Goal: Task Accomplishment & Management: Complete application form

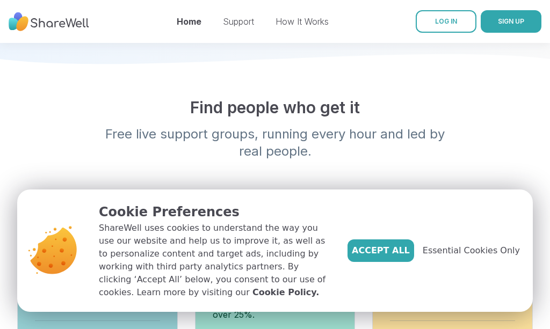
scroll to position [295, 0]
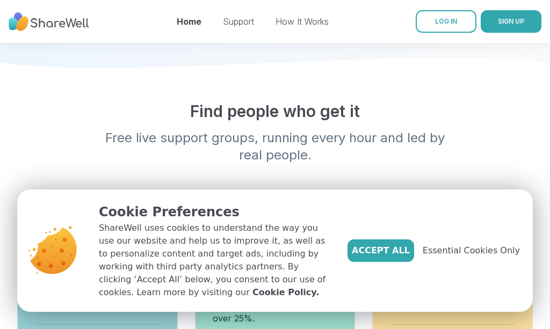
click at [391, 250] on span "Accept All" at bounding box center [381, 251] width 58 height 13
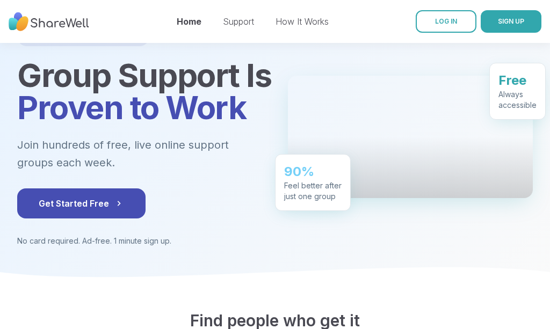
scroll to position [85, 0]
click at [78, 200] on span "Get Started Free" at bounding box center [81, 203] width 85 height 13
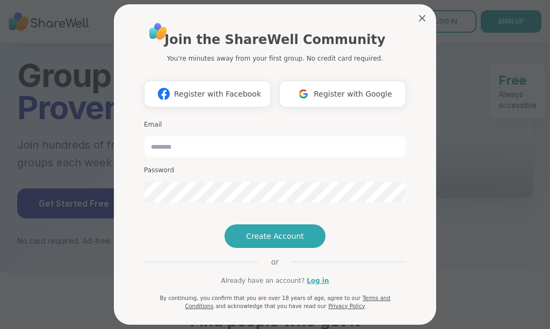
click at [368, 89] on span "Register with Google" at bounding box center [353, 94] width 78 height 11
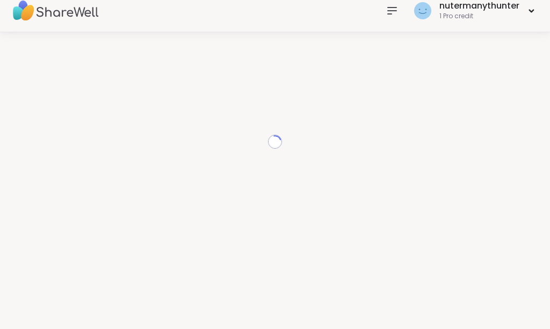
scroll to position [11, 0]
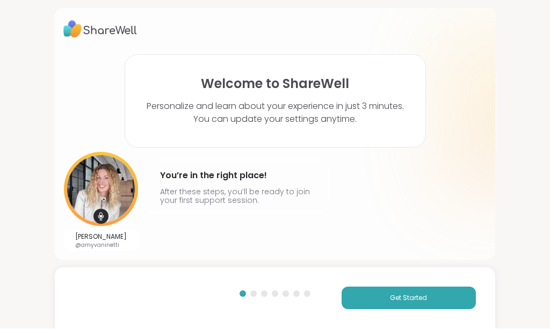
click at [403, 298] on span "Get Started" at bounding box center [408, 299] width 37 height 10
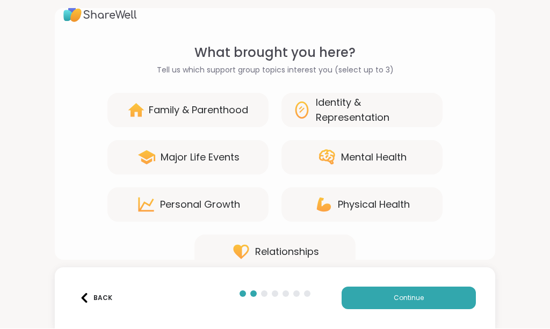
scroll to position [19, 0]
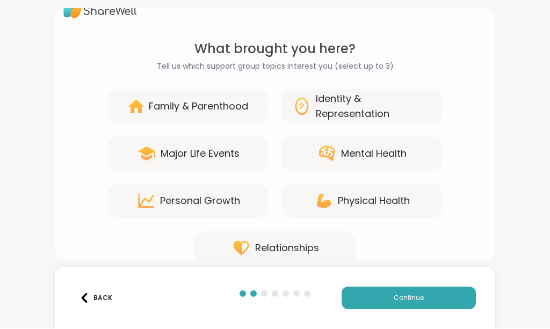
click at [406, 152] on div "Mental Health" at bounding box center [374, 154] width 66 height 15
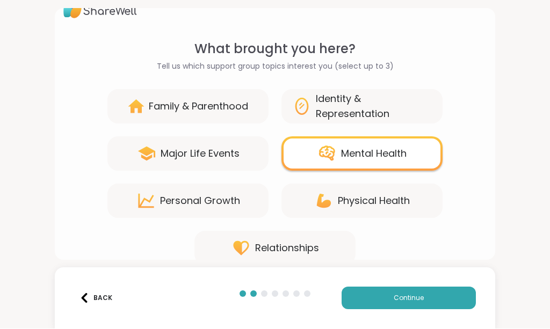
click at [402, 198] on div "Physical Health" at bounding box center [374, 201] width 72 height 15
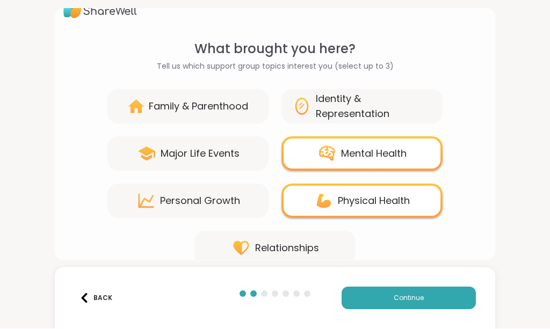
click at [414, 102] on div "Identity & Representation" at bounding box center [374, 107] width 116 height 30
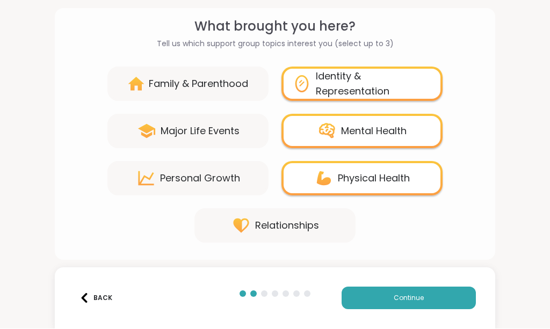
scroll to position [42, 0]
click at [395, 80] on div "Identity & Representation" at bounding box center [374, 84] width 116 height 30
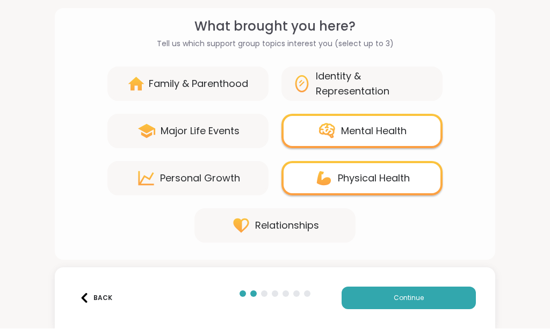
click at [408, 298] on span "Continue" at bounding box center [409, 299] width 30 height 10
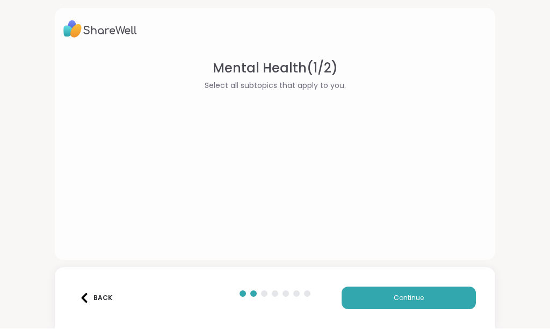
scroll to position [0, 0]
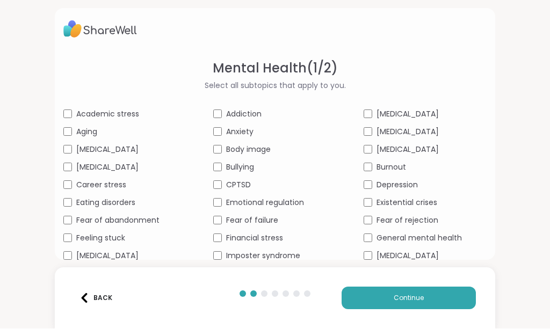
click at [399, 191] on span "Depression" at bounding box center [397, 185] width 41 height 11
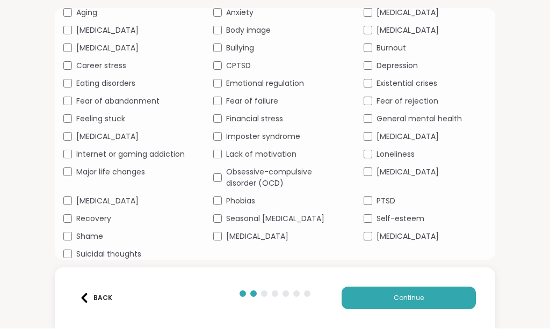
scroll to position [131, 0]
click at [412, 219] on span "Self-esteem" at bounding box center [401, 219] width 48 height 11
click at [445, 115] on span "General mental health" at bounding box center [419, 119] width 85 height 11
click at [421, 103] on span "Fear of rejection" at bounding box center [408, 101] width 62 height 11
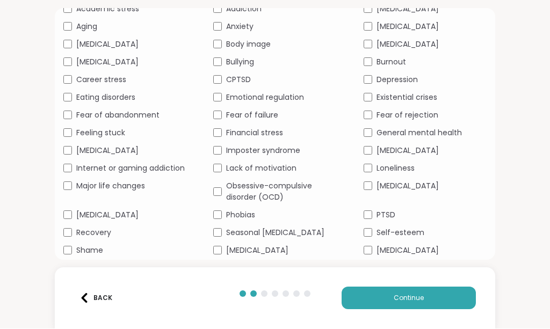
scroll to position [107, 0]
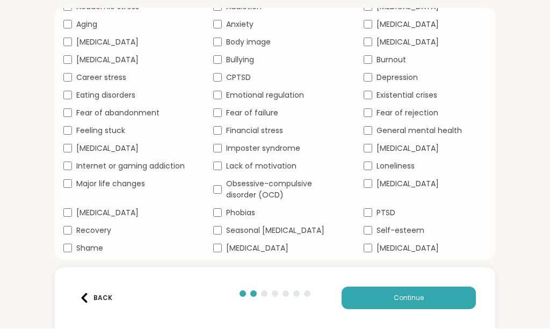
click at [430, 300] on button "Continue" at bounding box center [409, 299] width 134 height 23
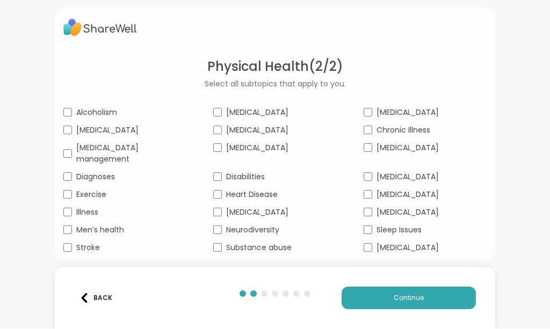
scroll to position [1, 0]
click at [387, 226] on span "Sleep Issues" at bounding box center [399, 231] width 45 height 11
click at [399, 301] on span "Continue" at bounding box center [409, 299] width 30 height 10
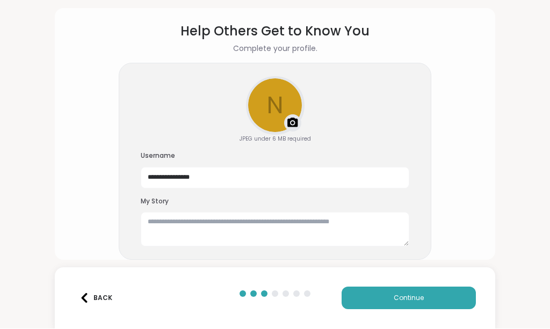
scroll to position [37, 0]
click at [399, 299] on span "Continue" at bounding box center [409, 299] width 30 height 10
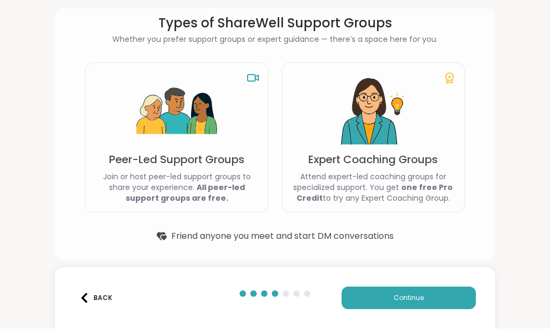
scroll to position [44, 0]
click at [442, 124] on div "Expert Coaching Groups Attend expert-led coaching groups for specialized suppor…" at bounding box center [374, 138] width 184 height 150
click at [408, 293] on button "Continue" at bounding box center [409, 299] width 134 height 23
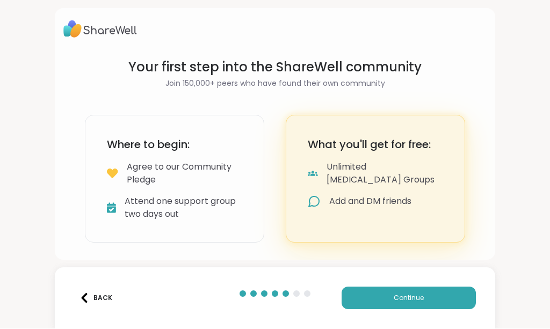
click at [405, 295] on span "Continue" at bounding box center [409, 299] width 30 height 10
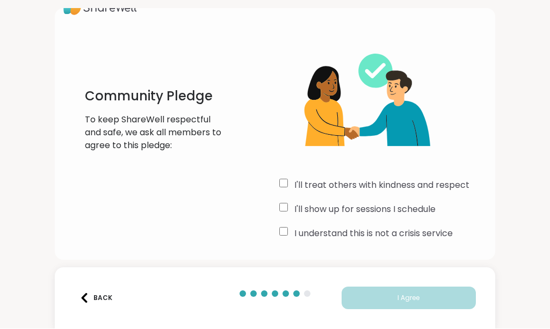
scroll to position [23, 0]
click at [426, 185] on label "I'll treat others with kindness and respect" at bounding box center [382, 186] width 175 height 13
click at [385, 209] on label "I'll show up for sessions I schedule" at bounding box center [365, 210] width 141 height 13
click at [381, 233] on label "I understand this is not a crisis service" at bounding box center [374, 234] width 159 height 13
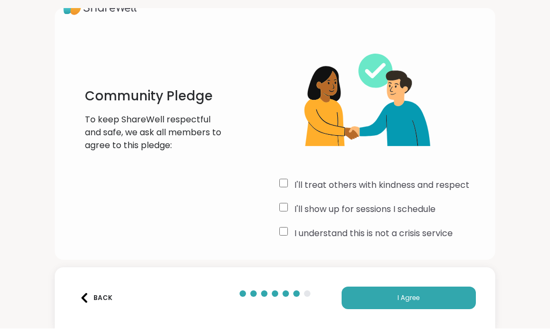
click at [404, 298] on span "I Agree" at bounding box center [409, 299] width 22 height 10
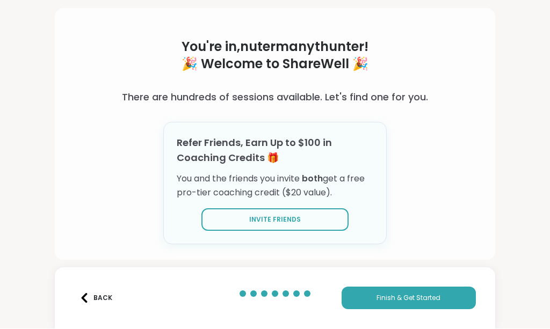
scroll to position [33, 0]
click at [439, 304] on button "Finish & Get Started" at bounding box center [409, 299] width 134 height 23
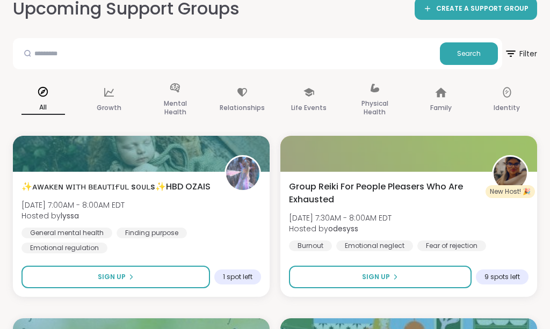
scroll to position [116, 0]
